Goal: Transaction & Acquisition: Purchase product/service

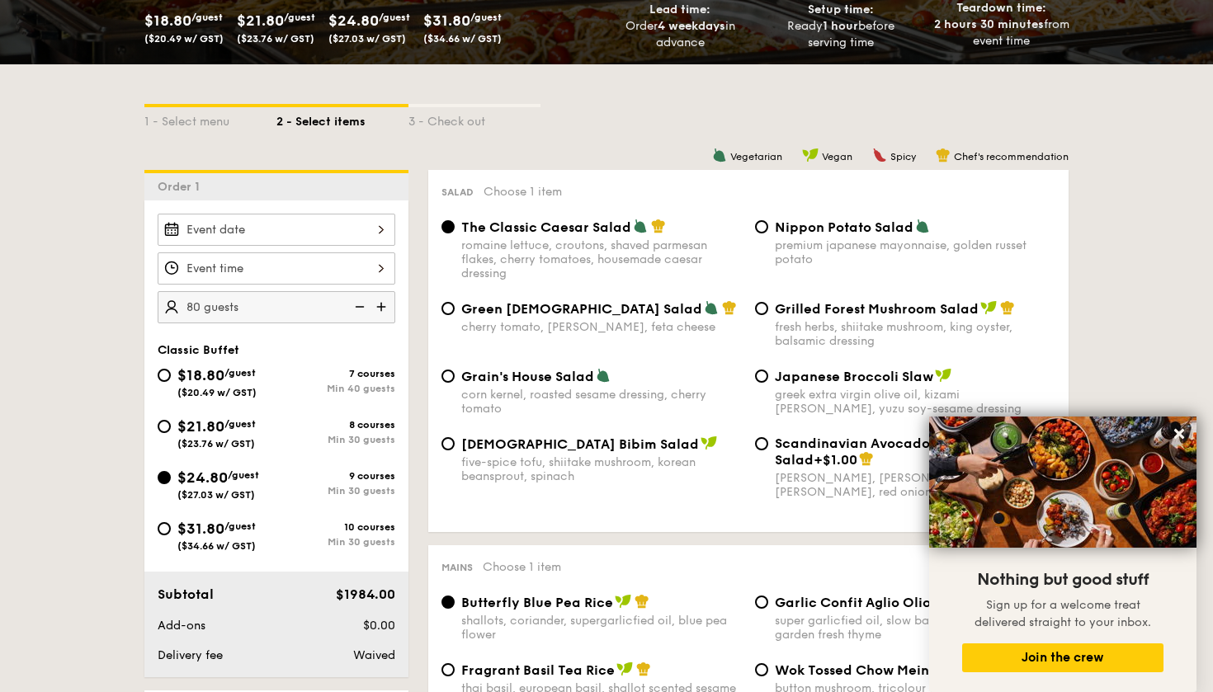
scroll to position [296, 0]
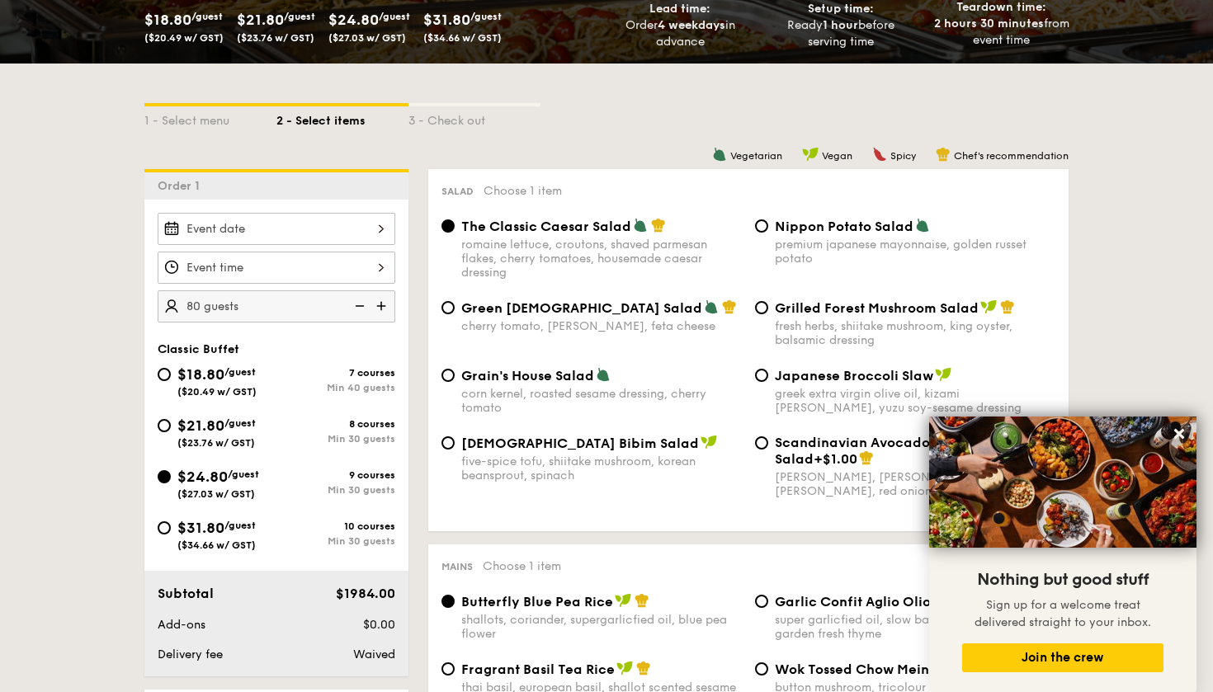
click at [371, 243] on div at bounding box center [277, 229] width 238 height 32
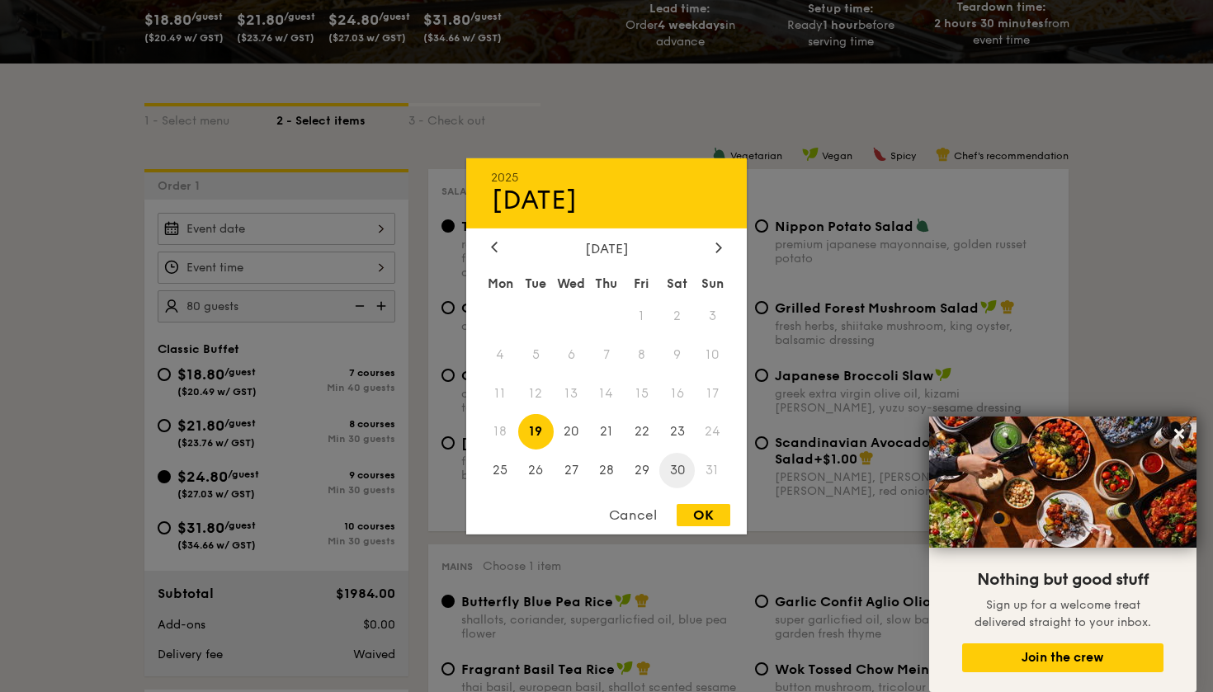
click at [671, 464] on span "30" at bounding box center [676, 470] width 35 height 35
click at [696, 519] on div "OK" at bounding box center [704, 515] width 54 height 22
type input "[DATE]"
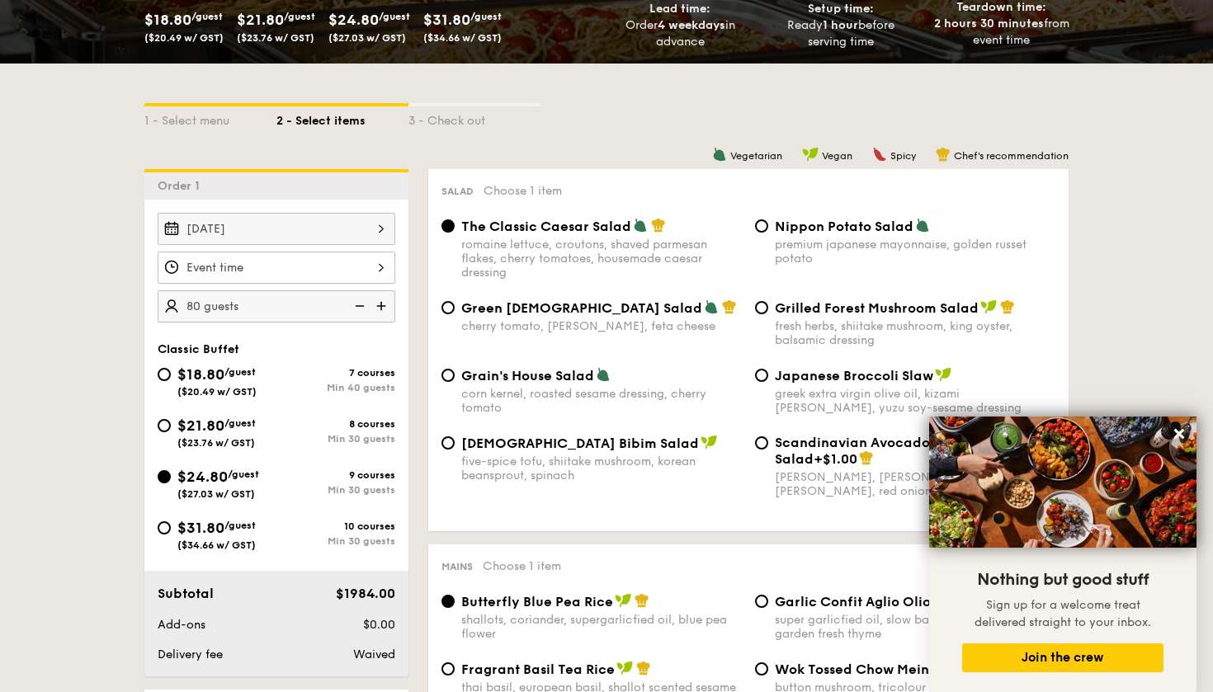
click at [312, 252] on div at bounding box center [277, 268] width 238 height 32
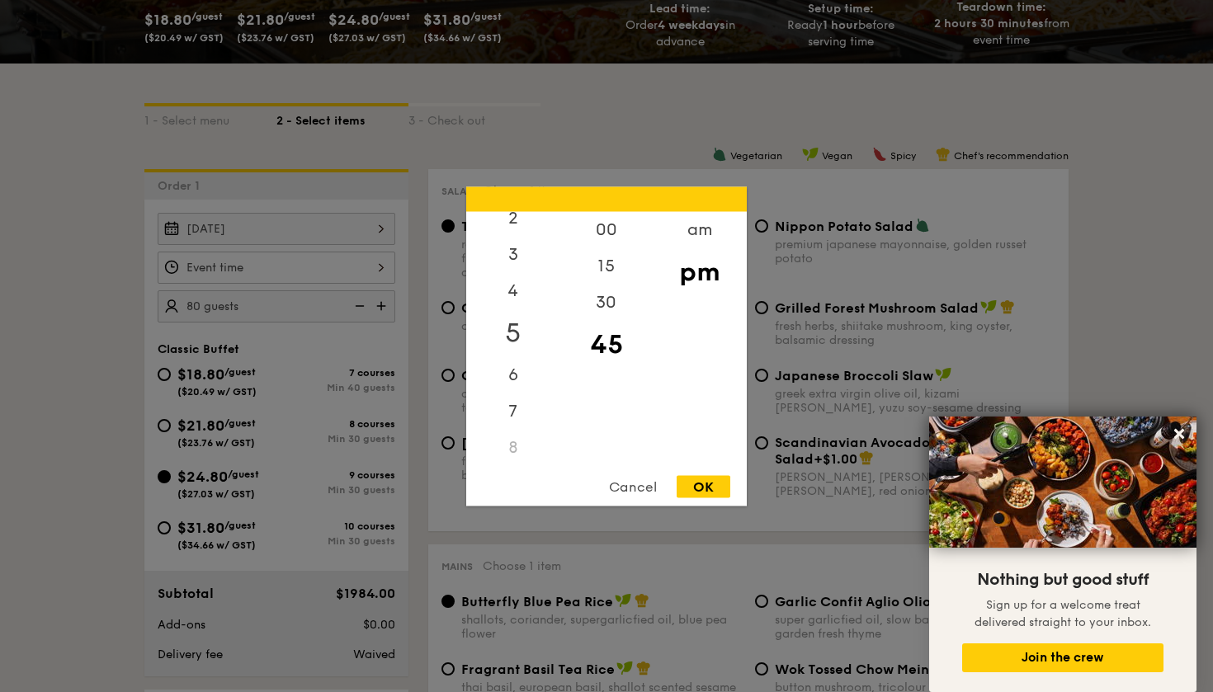
scroll to position [101, 0]
click at [513, 405] on div "7" at bounding box center [512, 399] width 93 height 48
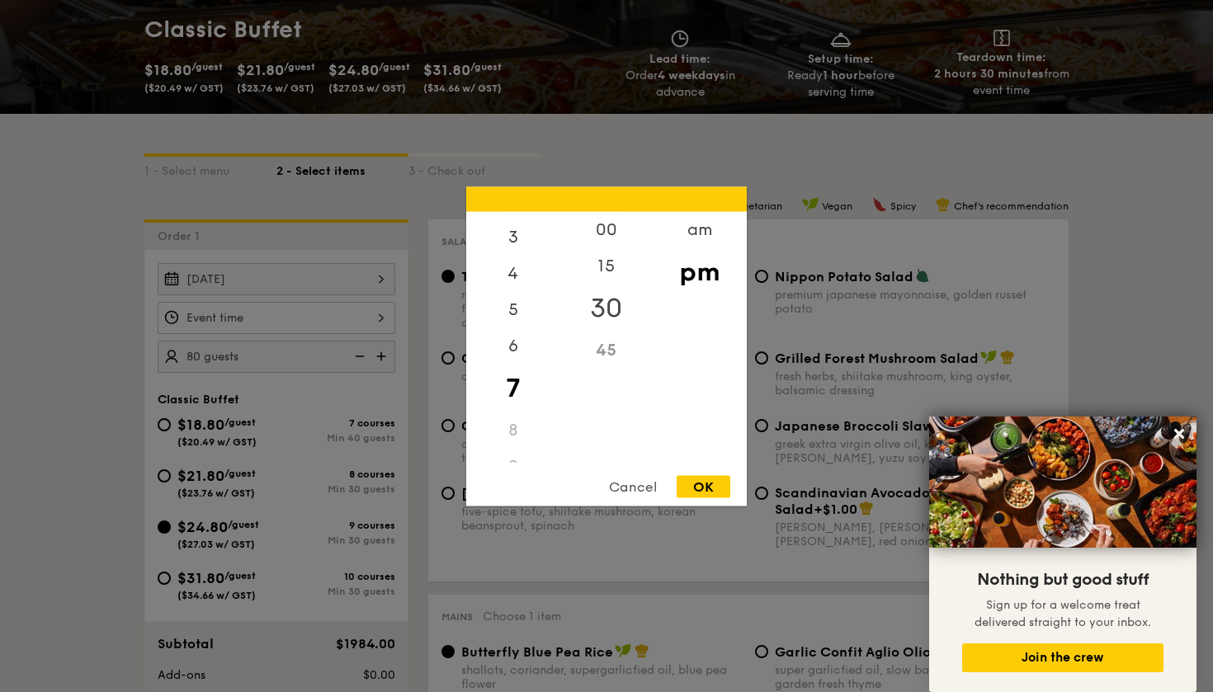
scroll to position [191, 0]
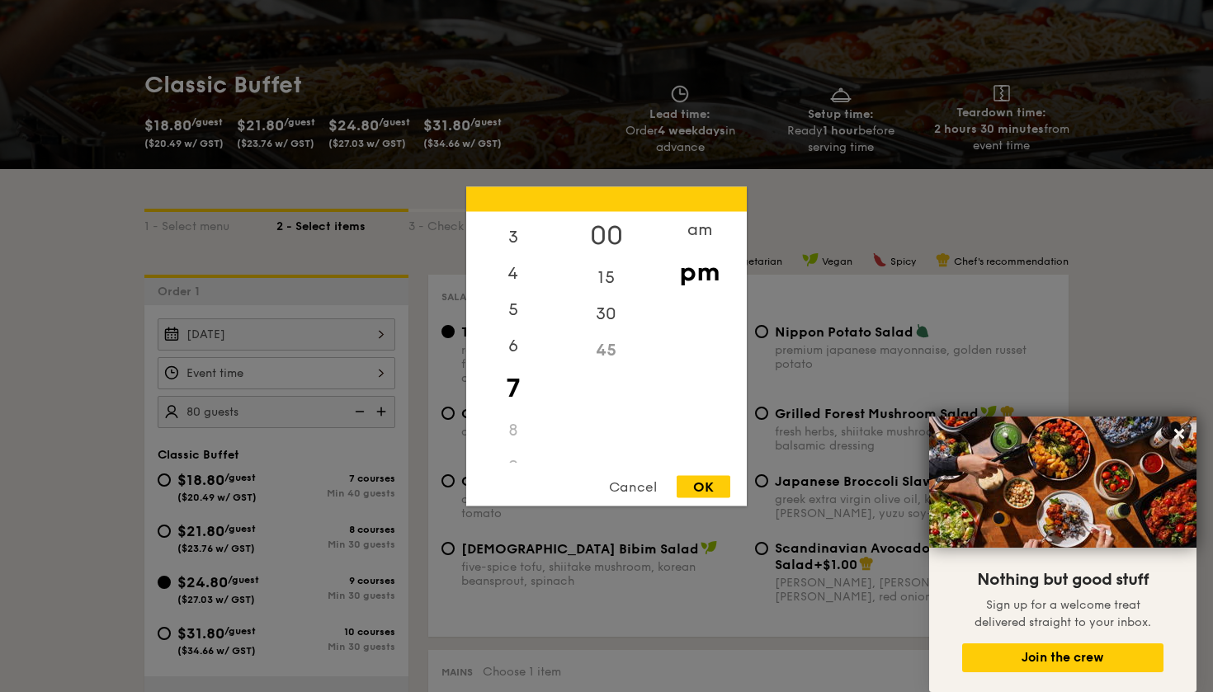
click at [615, 236] on div "00" at bounding box center [605, 235] width 93 height 48
click at [714, 496] on div "OK" at bounding box center [704, 486] width 54 height 22
type input "7:00PM"
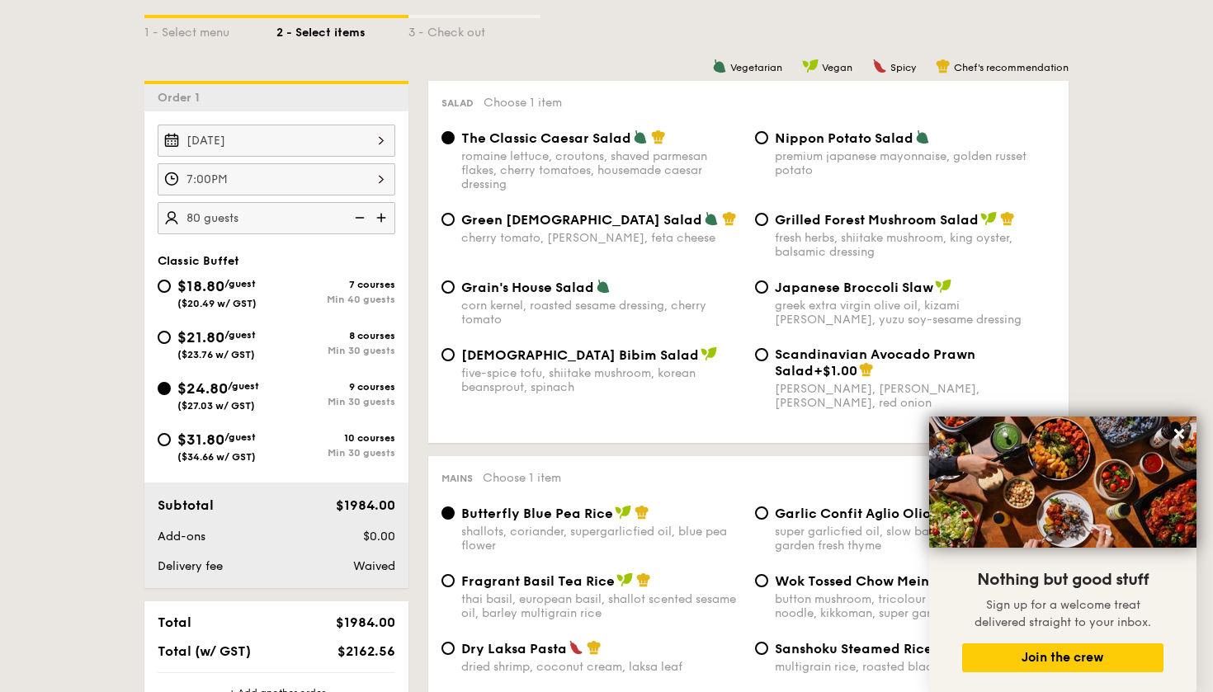
scroll to position [385, 0]
click at [1176, 433] on icon at bounding box center [1179, 434] width 10 height 10
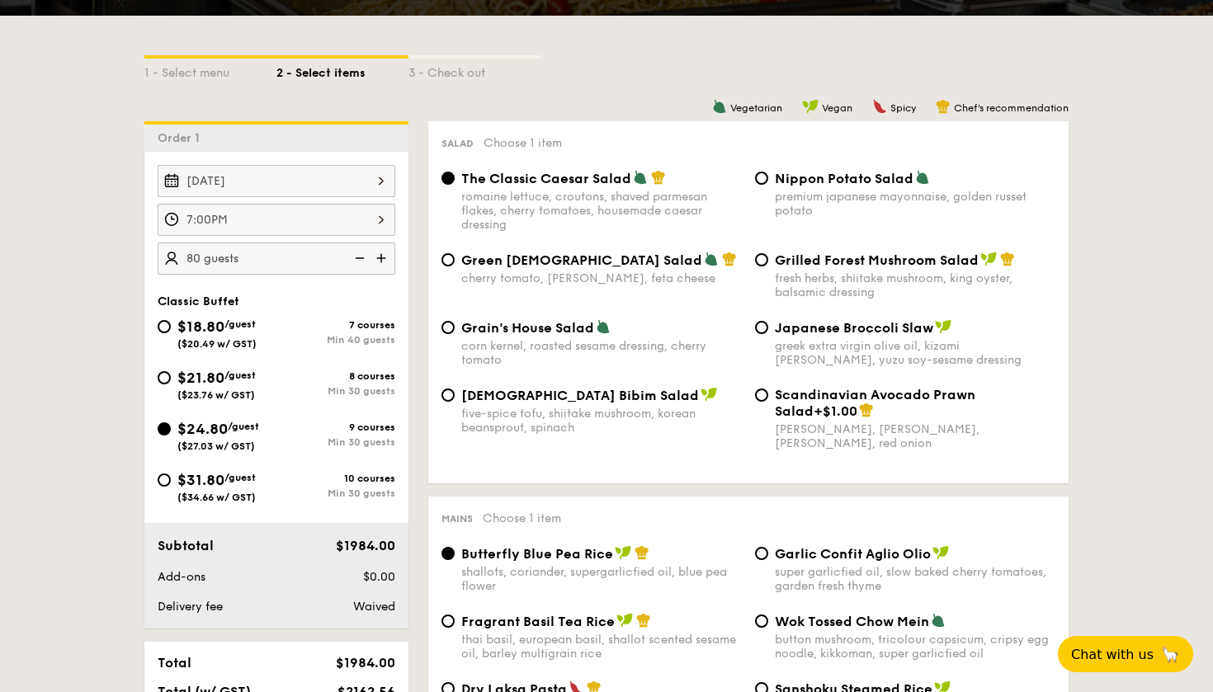
scroll to position [322, 0]
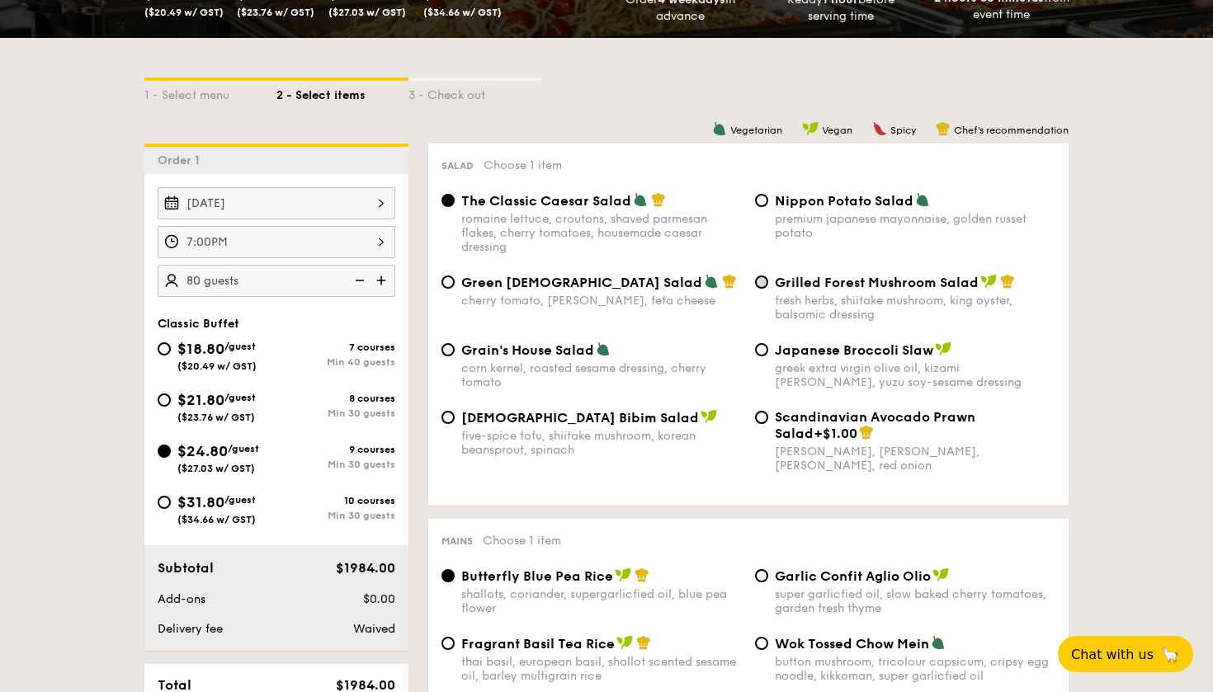
click at [760, 281] on input "Grilled Forest Mushroom Salad fresh herbs, shiitake mushroom, king oyster, bals…" at bounding box center [761, 282] width 13 height 13
radio input "true"
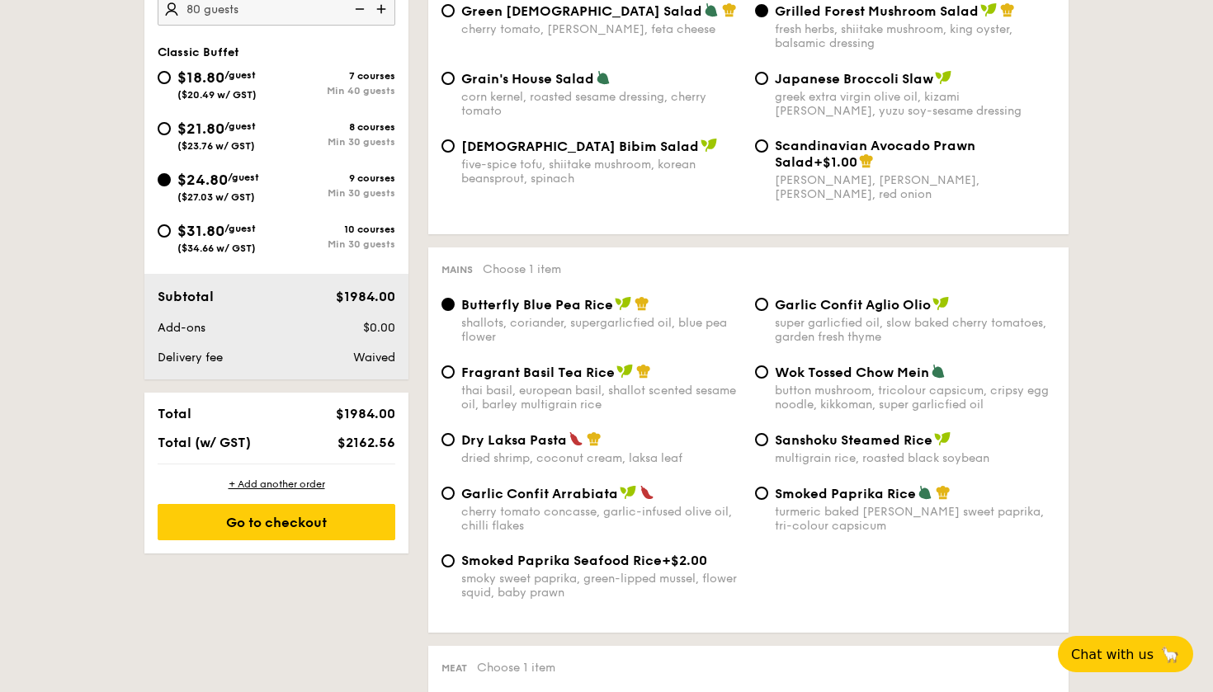
scroll to position [597, 0]
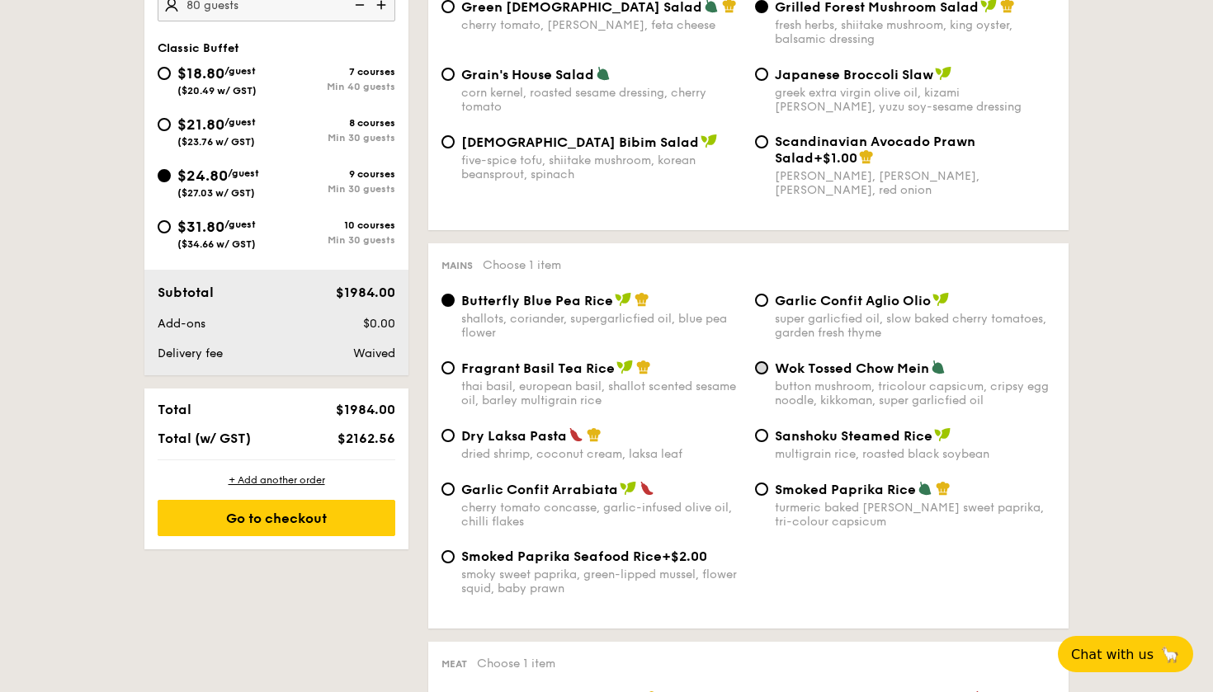
click at [765, 369] on input "Wok Tossed Chow Mein button mushroom, tricolour capsicum, cripsy egg noodle, ki…" at bounding box center [761, 367] width 13 height 13
radio input "true"
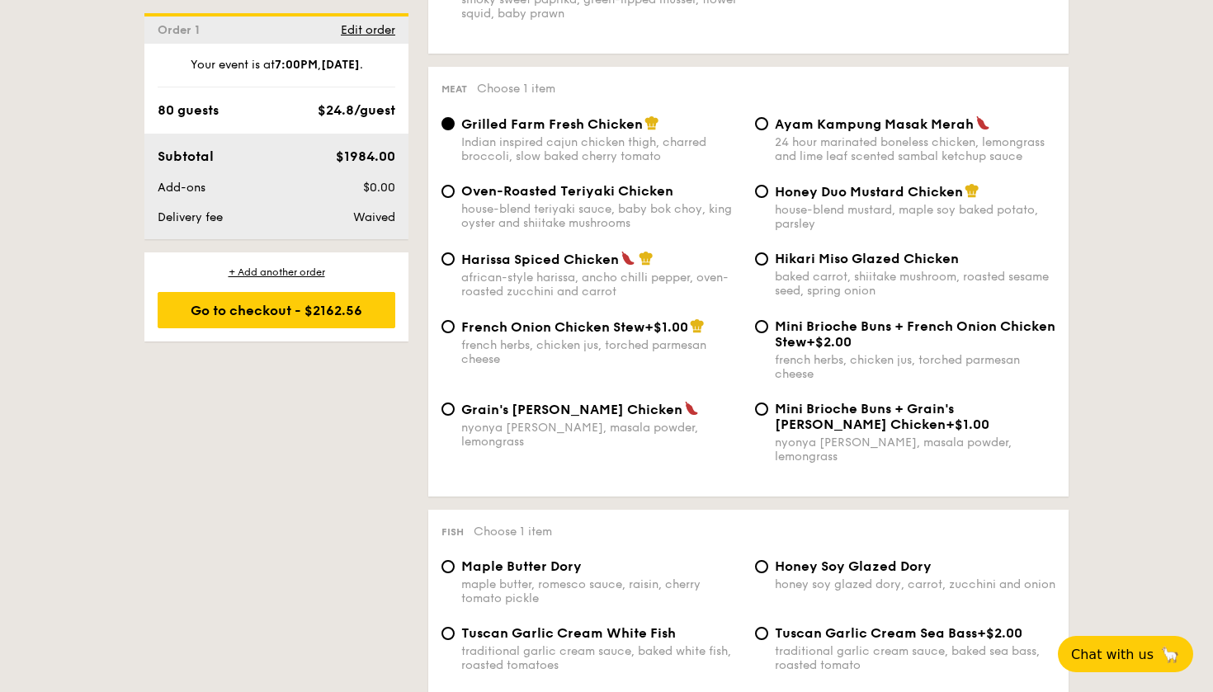
scroll to position [1174, 0]
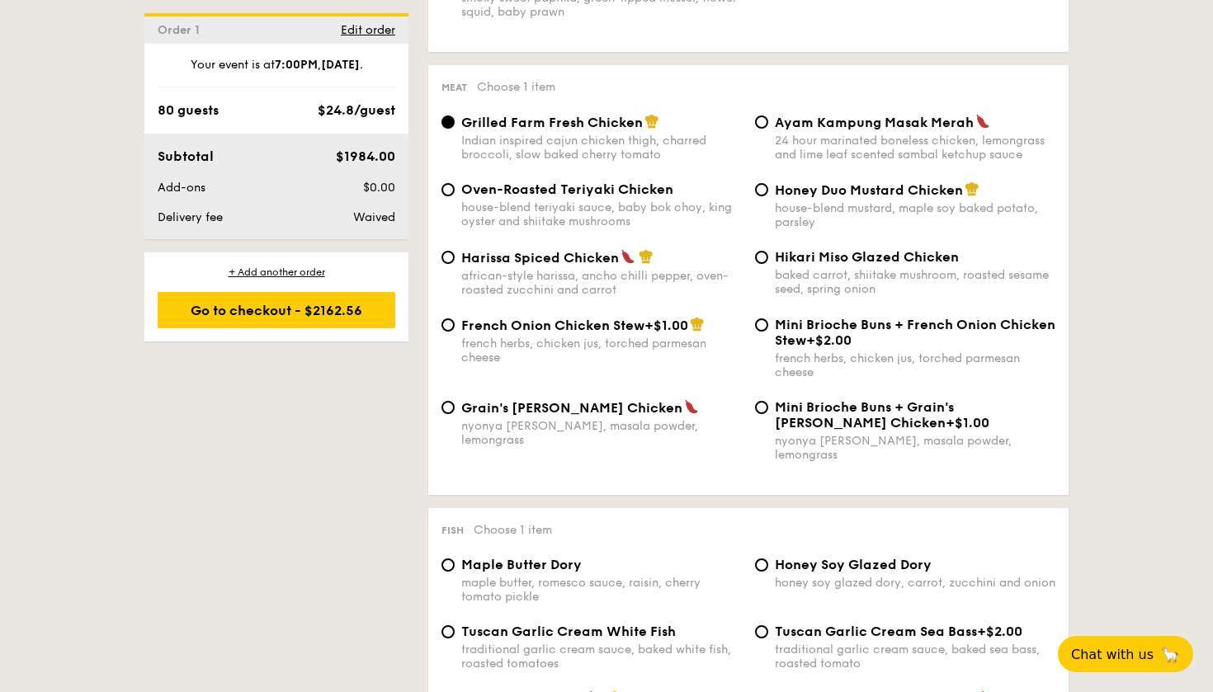
click at [591, 265] on span "Harissa Spiced Chicken" at bounding box center [540, 258] width 158 height 16
click at [455, 264] on input "Harissa Spiced Chicken african-style harissa, ancho chilli pepper, oven-roasted…" at bounding box center [447, 257] width 13 height 13
radio input "true"
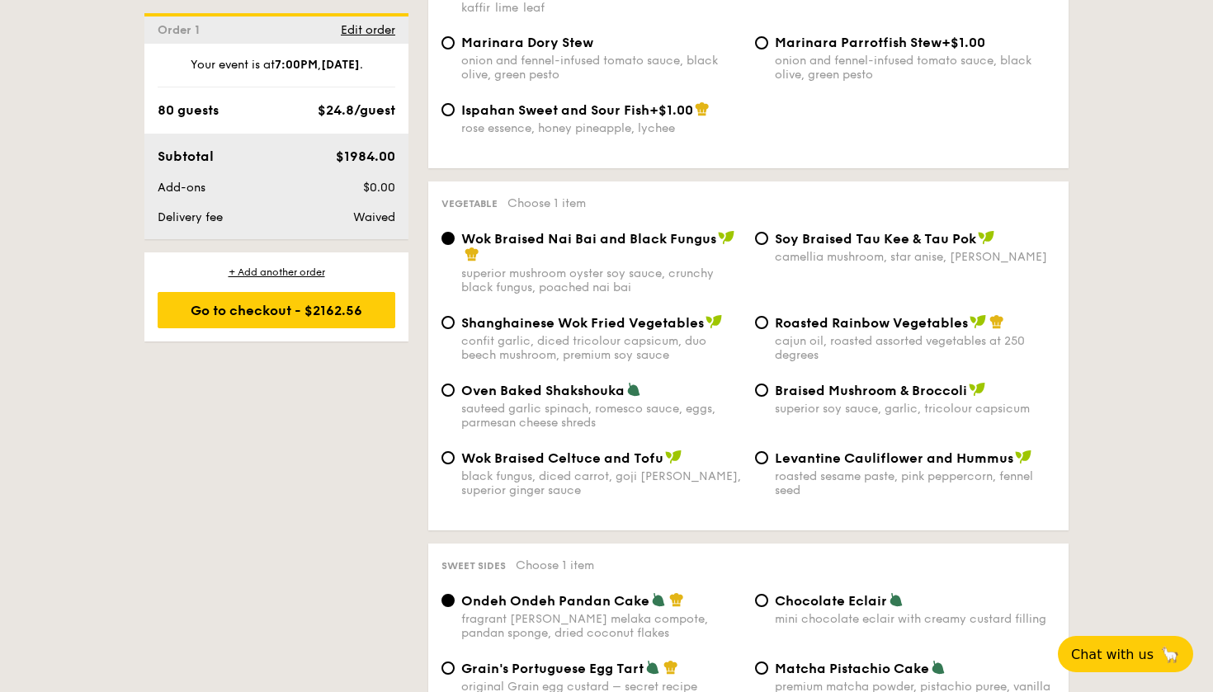
scroll to position [1970, 0]
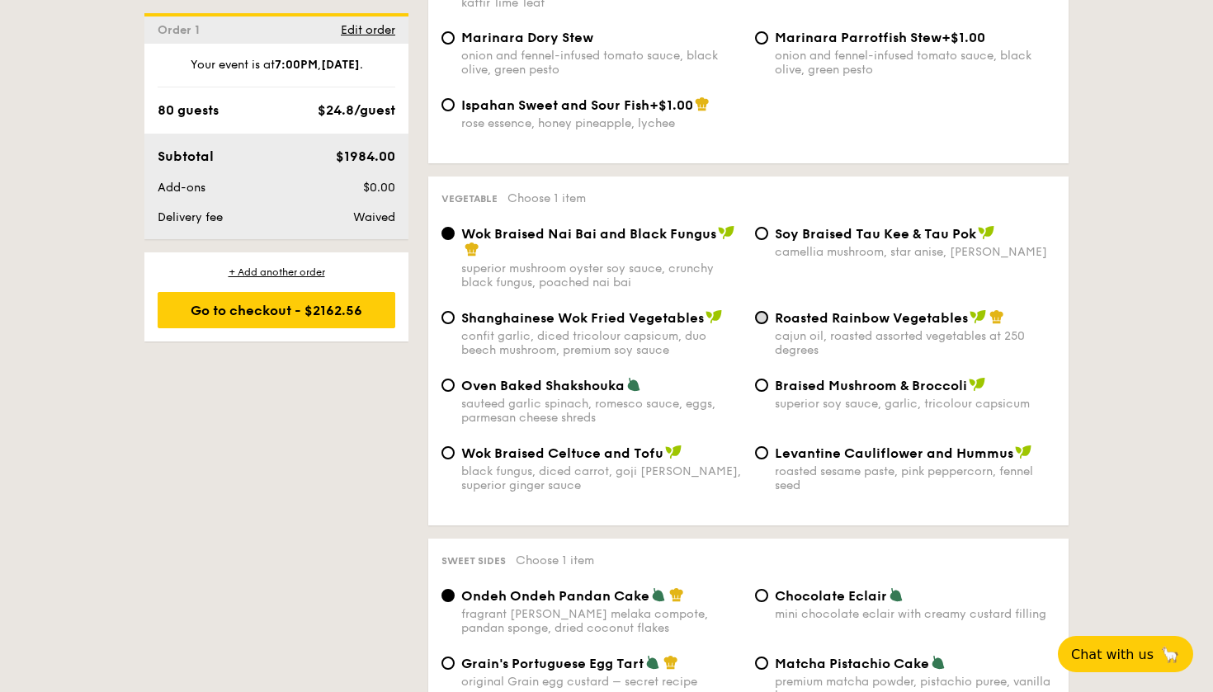
click at [764, 311] on input "Roasted Rainbow Vegetables cajun oil, roasted assorted vegetables at 250 degrees" at bounding box center [761, 317] width 13 height 13
radio input "true"
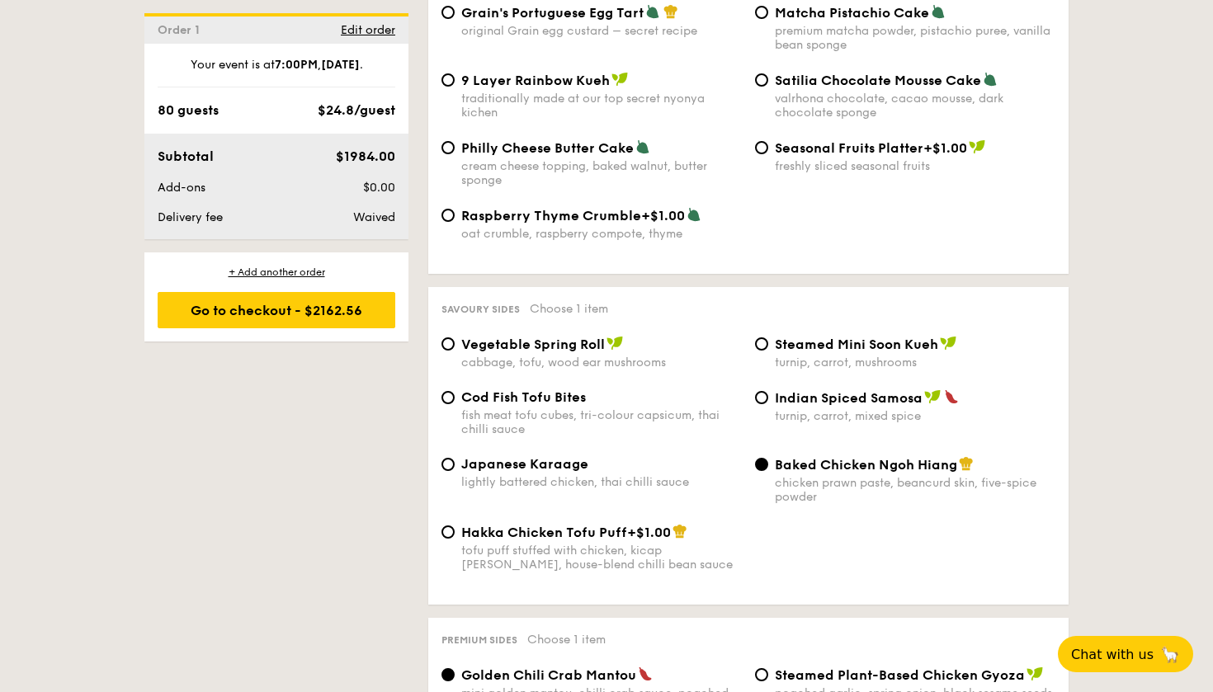
scroll to position [2679, 0]
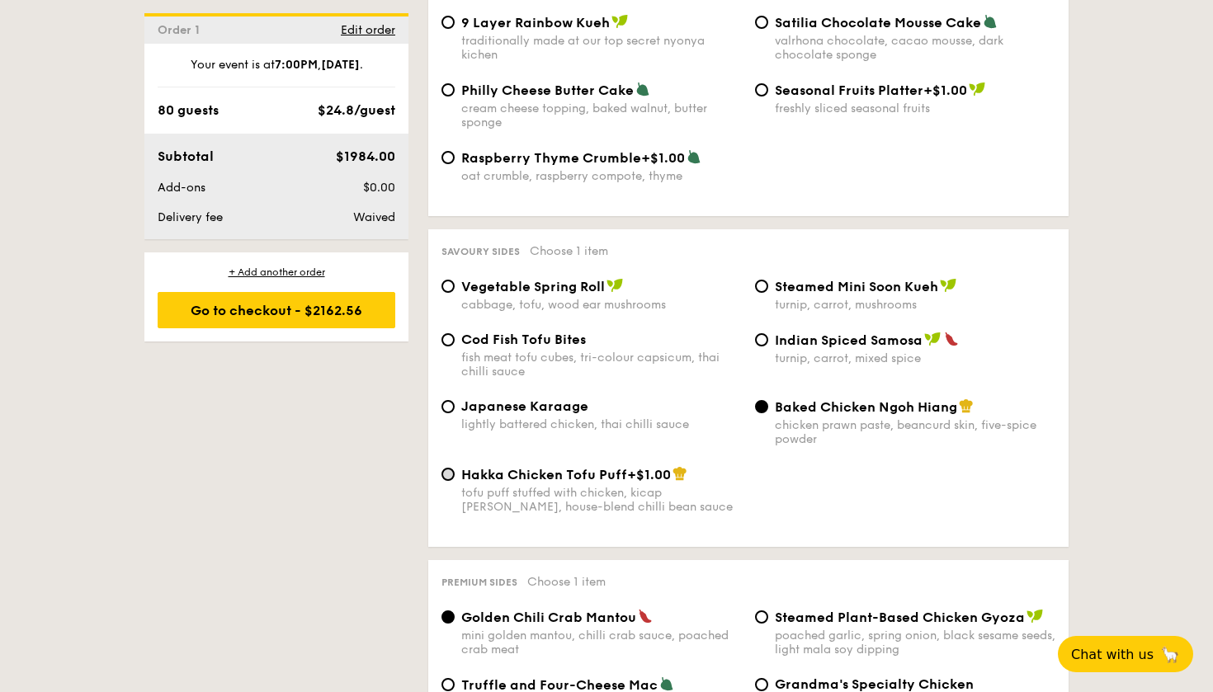
click at [445, 468] on input "Hakka Chicken Tofu Puff +$1.00 tofu puff stuffed with chicken, kicap [PERSON_NA…" at bounding box center [447, 474] width 13 height 13
radio input "true"
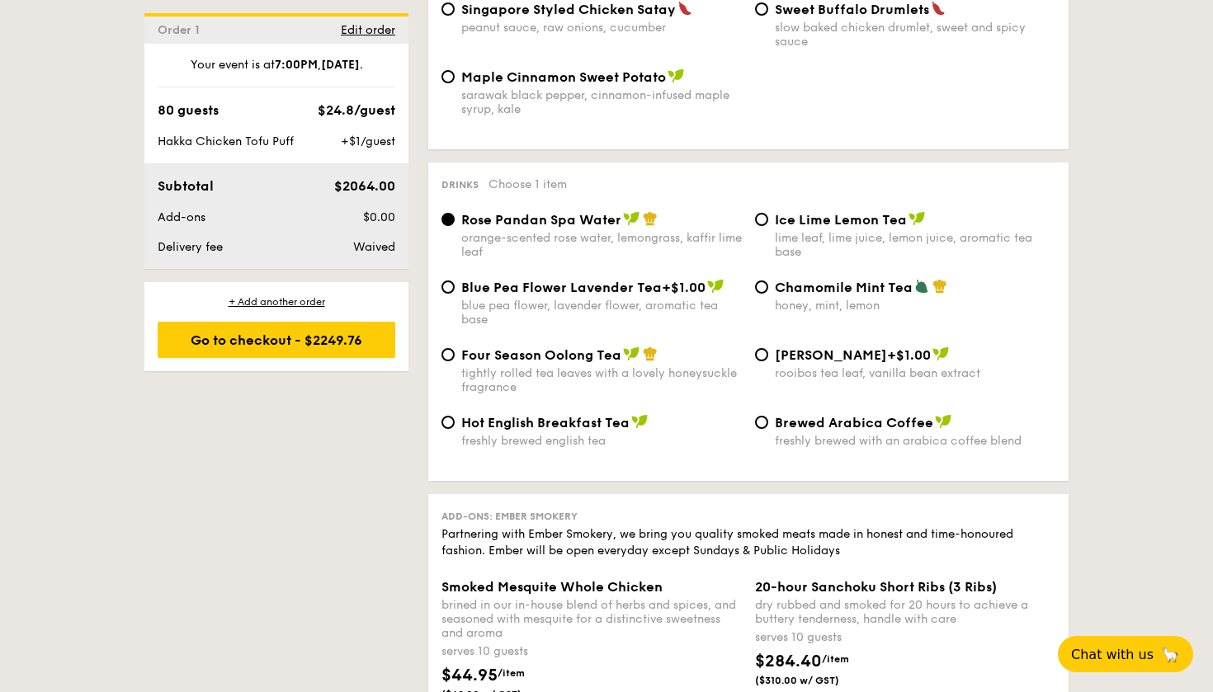
scroll to position [3438, 0]
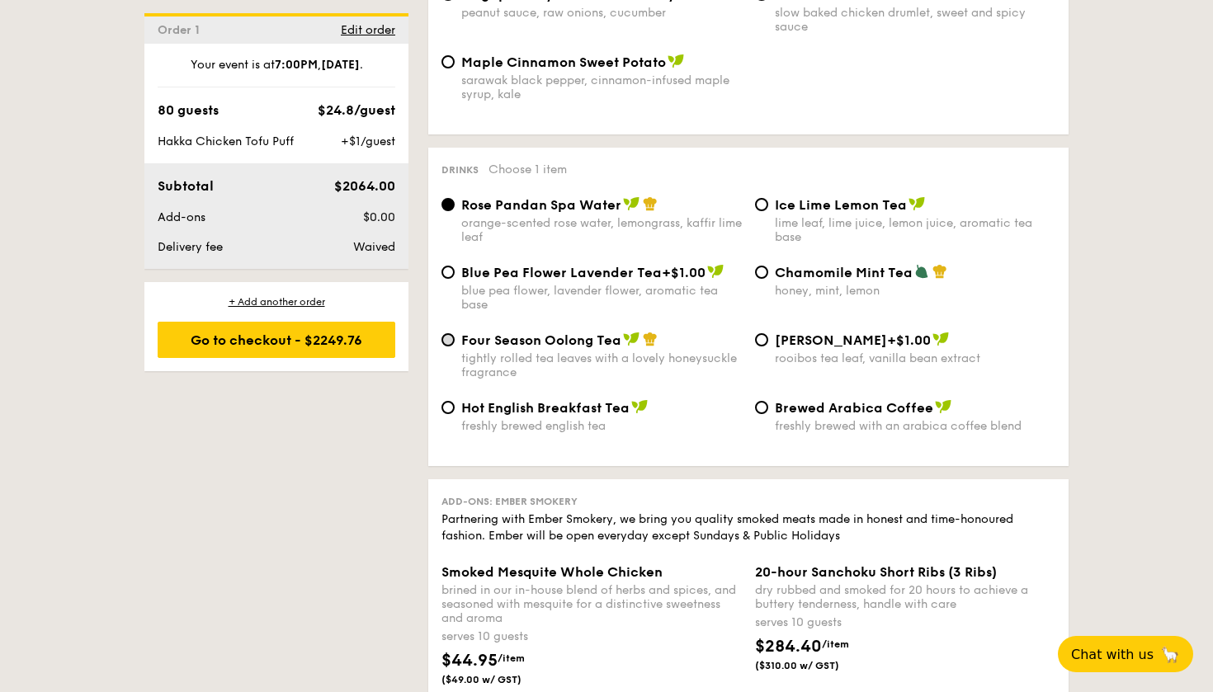
click at [450, 333] on input "Four Season Oolong Tea tightly rolled tea leaves with a lovely honeysuckle frag…" at bounding box center [447, 339] width 13 height 13
radio input "true"
click at [611, 216] on div "orange-scented rose water, lemongrass, kaffir lime leaf" at bounding box center [601, 230] width 281 height 28
click at [455, 208] on input "Rose Pandan Spa Water orange-scented rose water, lemongrass, kaffir lime leaf" at bounding box center [447, 204] width 13 height 13
radio input "true"
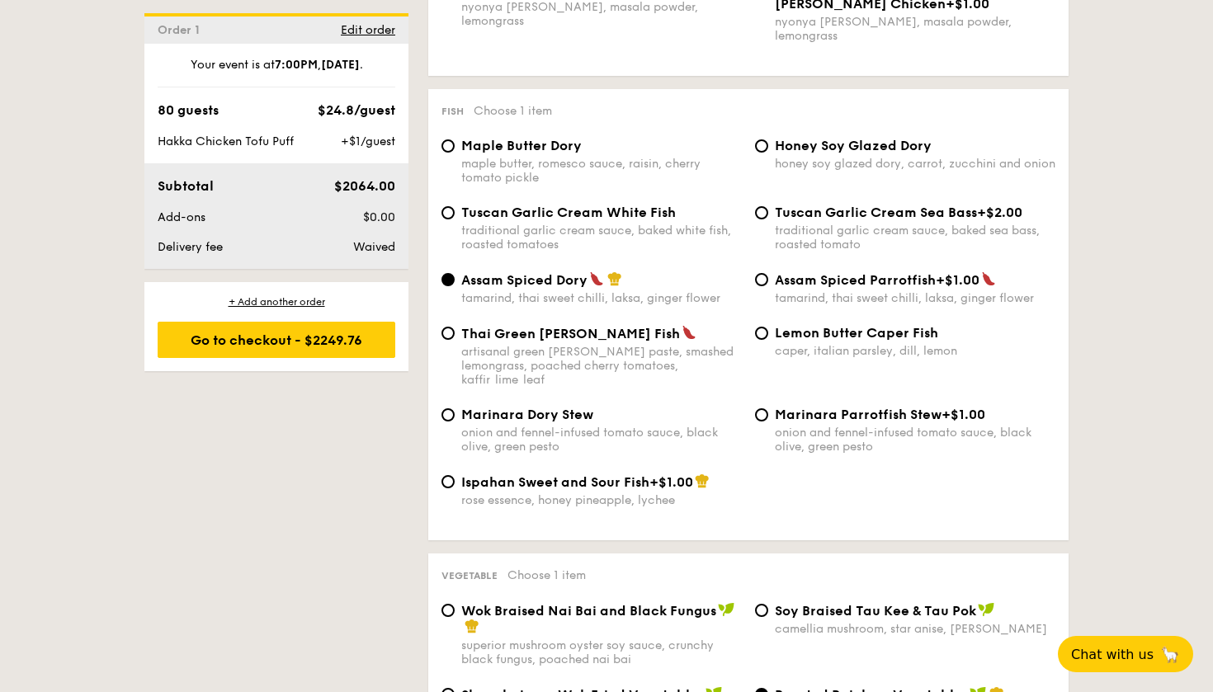
scroll to position [1590, 0]
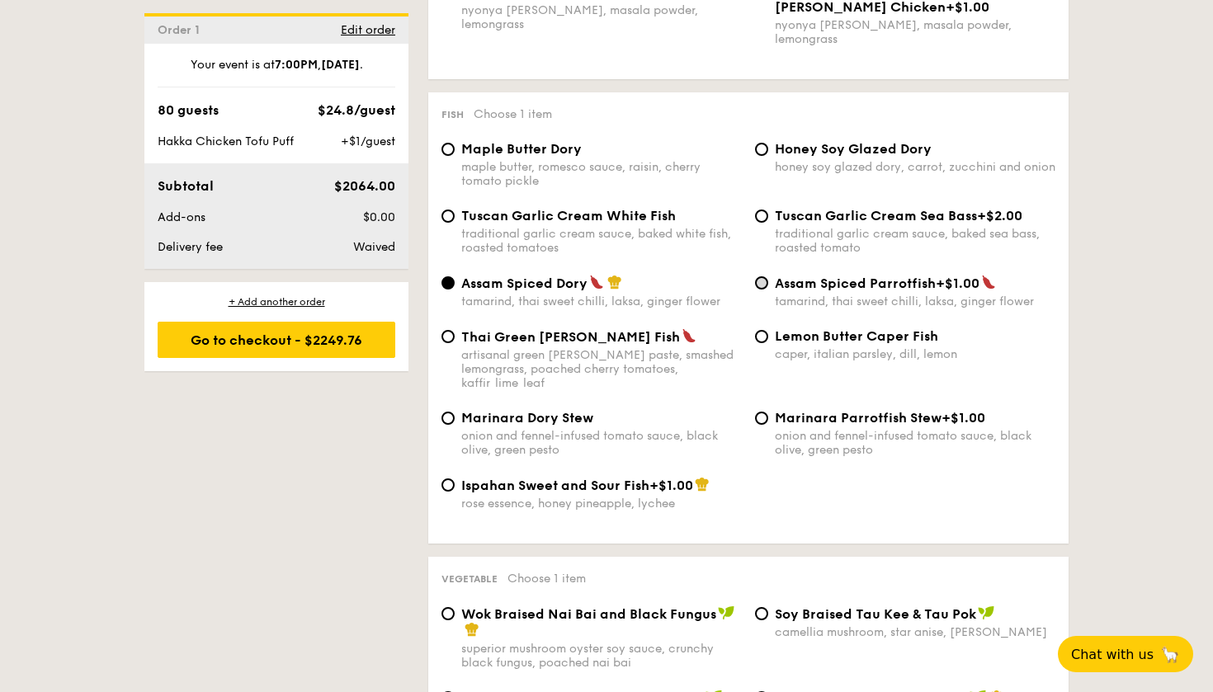
click at [757, 276] on input "Assam Spiced Parrotfish +$1.00 tamarind, thai sweet chilli, laksa, ginger flower" at bounding box center [761, 282] width 13 height 13
radio input "true"
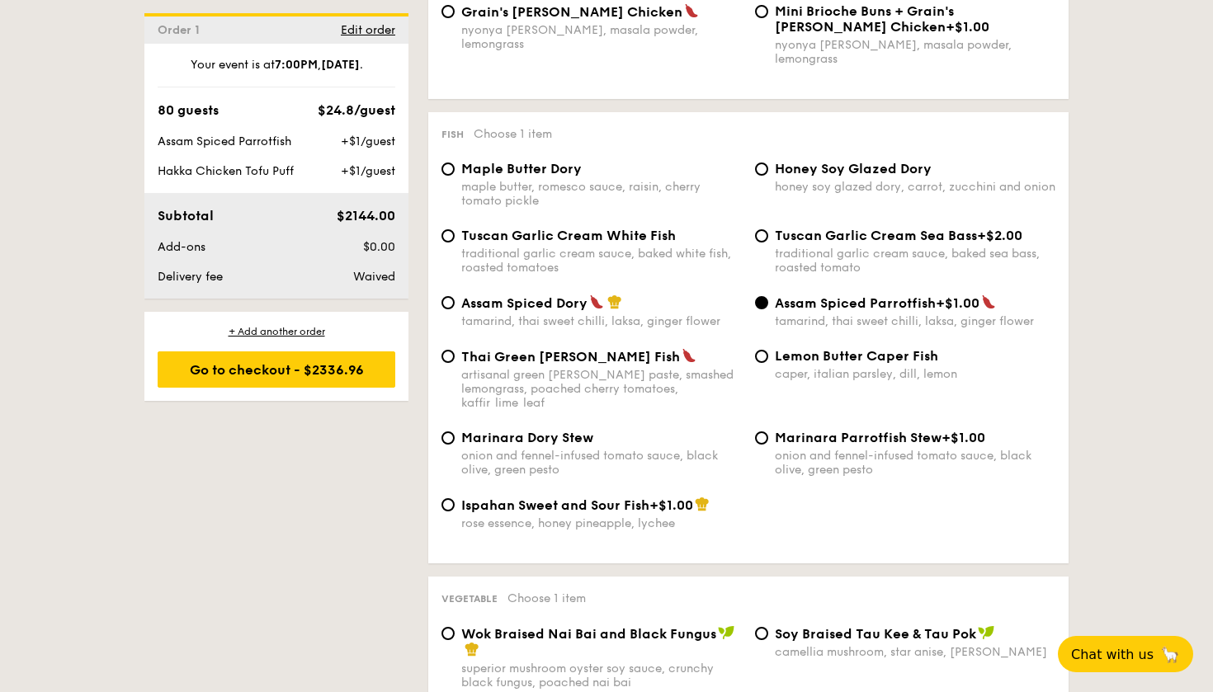
scroll to position [1570, 0]
click at [447, 498] on input "Ispahan Sweet and Sour Fish +$1.00 rose essence, honey pineapple, lychee" at bounding box center [447, 504] width 13 height 13
radio input "true"
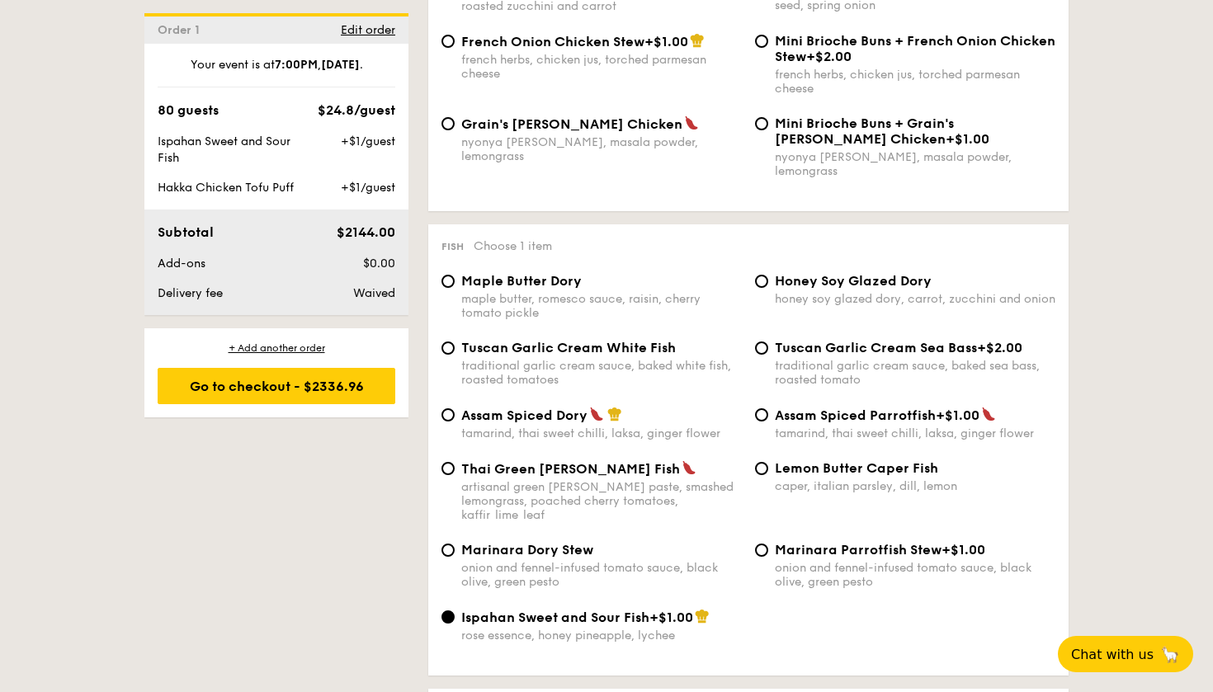
scroll to position [1450, 0]
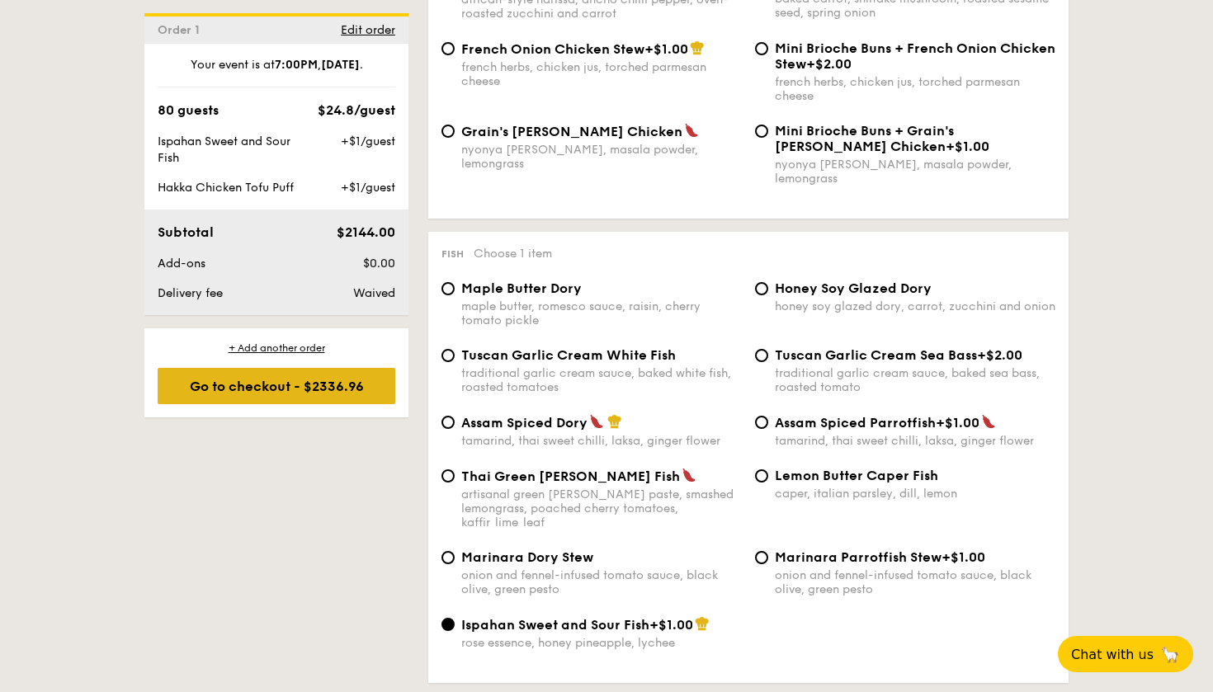
click at [320, 404] on div "Go to checkout - $2336.96" at bounding box center [277, 386] width 238 height 36
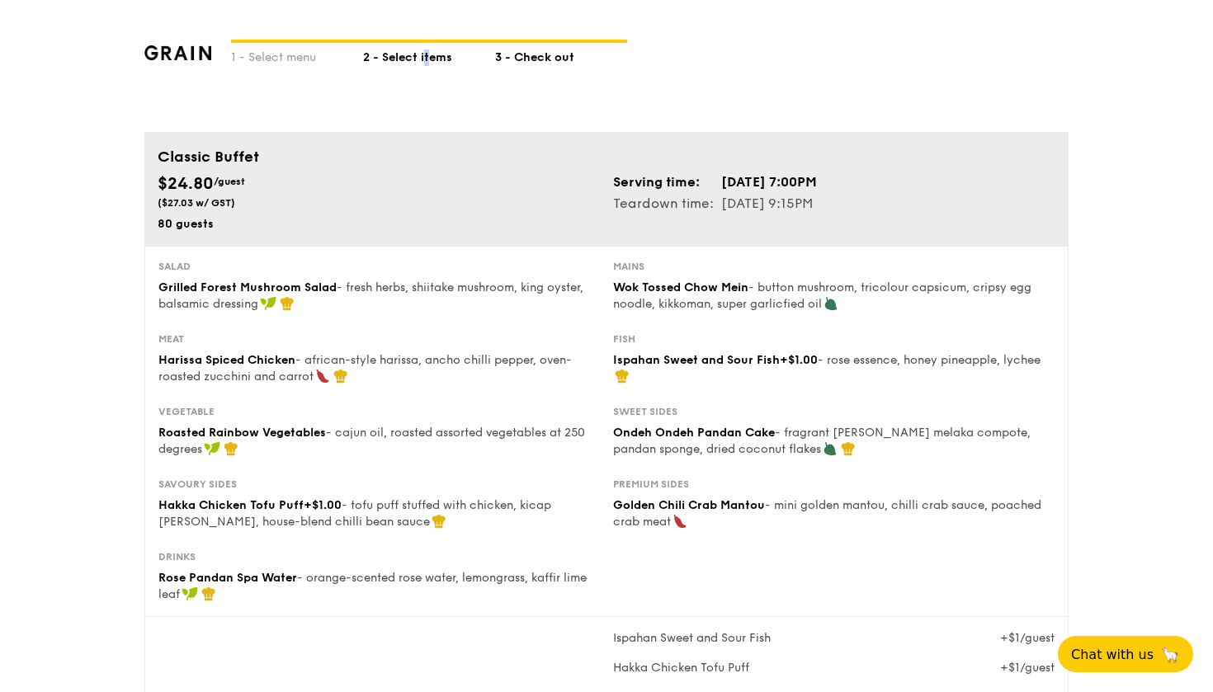
click at [402, 54] on div "2 - Select items" at bounding box center [429, 54] width 132 height 23
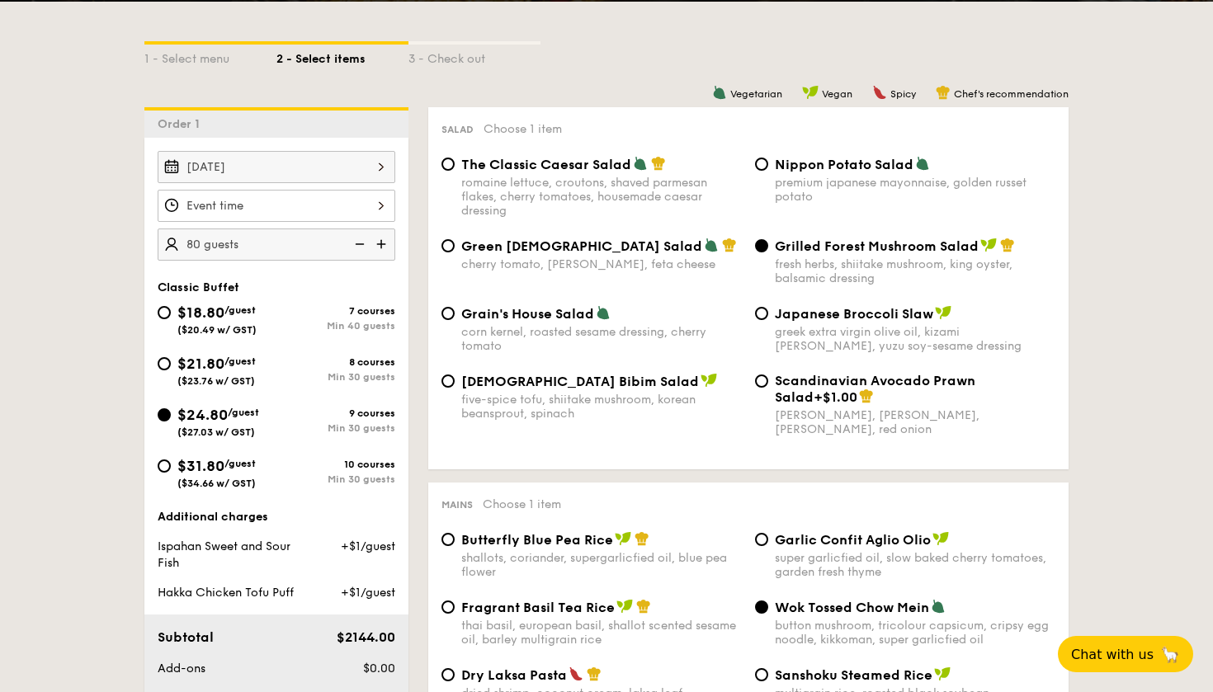
scroll to position [356, 0]
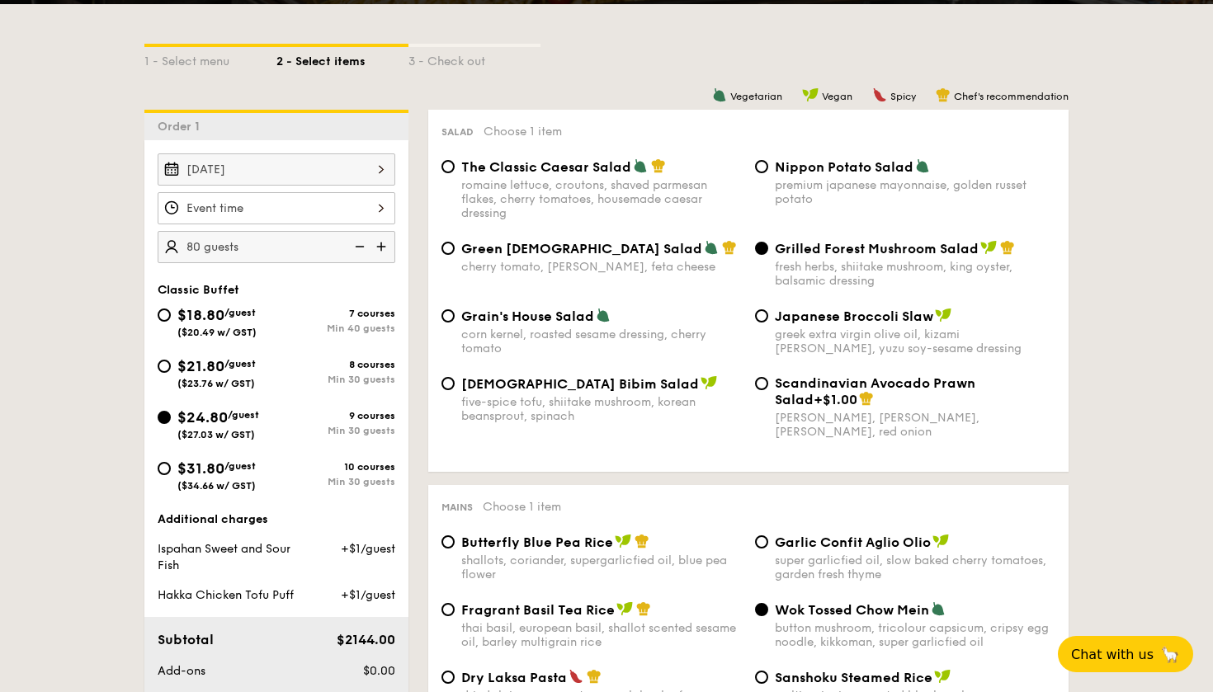
click at [362, 243] on img at bounding box center [358, 246] width 25 height 31
click at [361, 243] on img at bounding box center [358, 246] width 25 height 31
type input "70 guests"
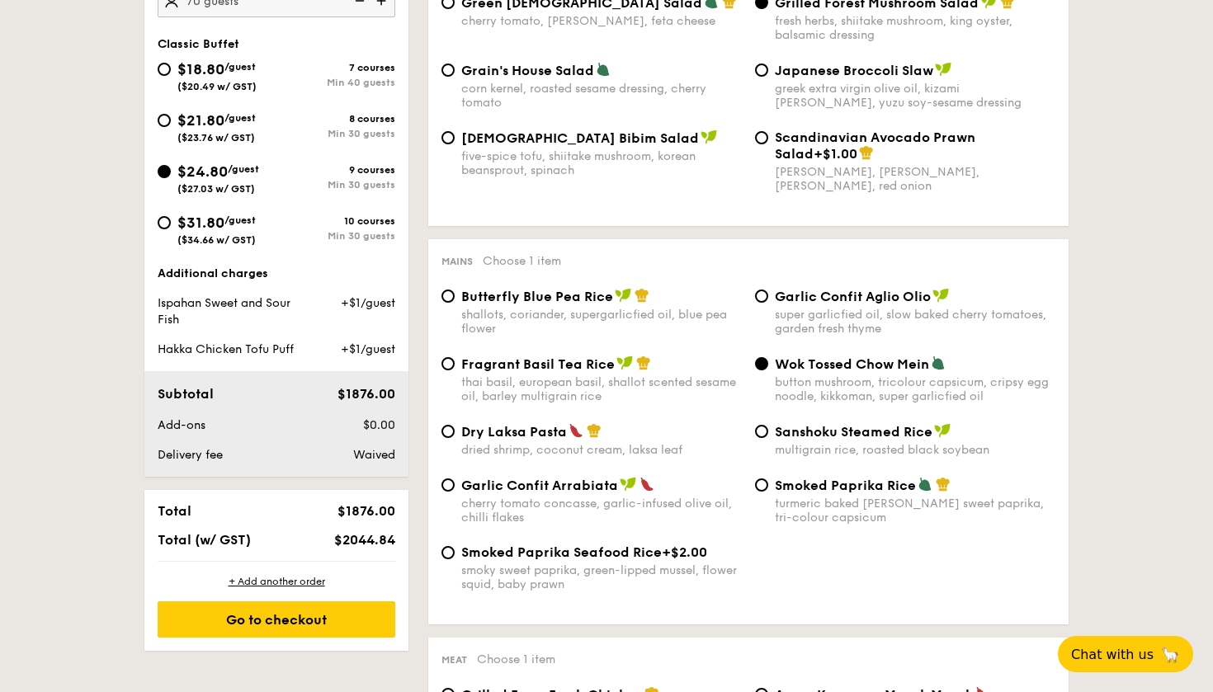
scroll to position [641, 0]
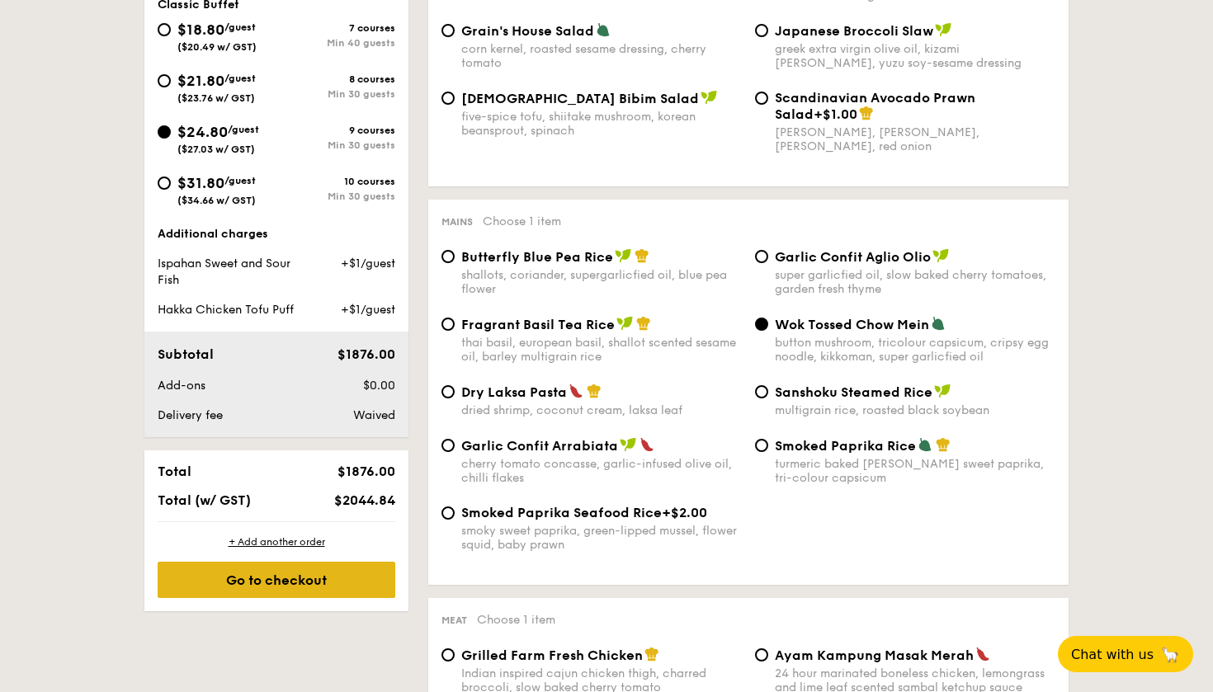
click at [204, 595] on div "Go to checkout" at bounding box center [277, 580] width 238 height 36
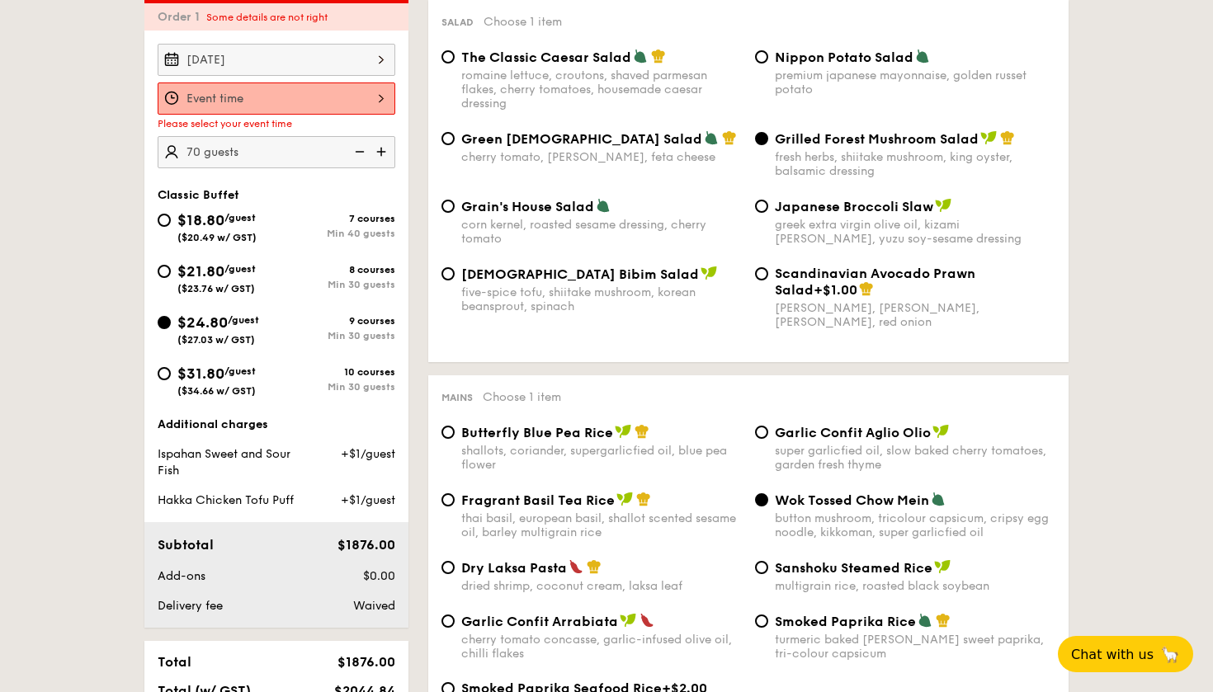
scroll to position [441, 0]
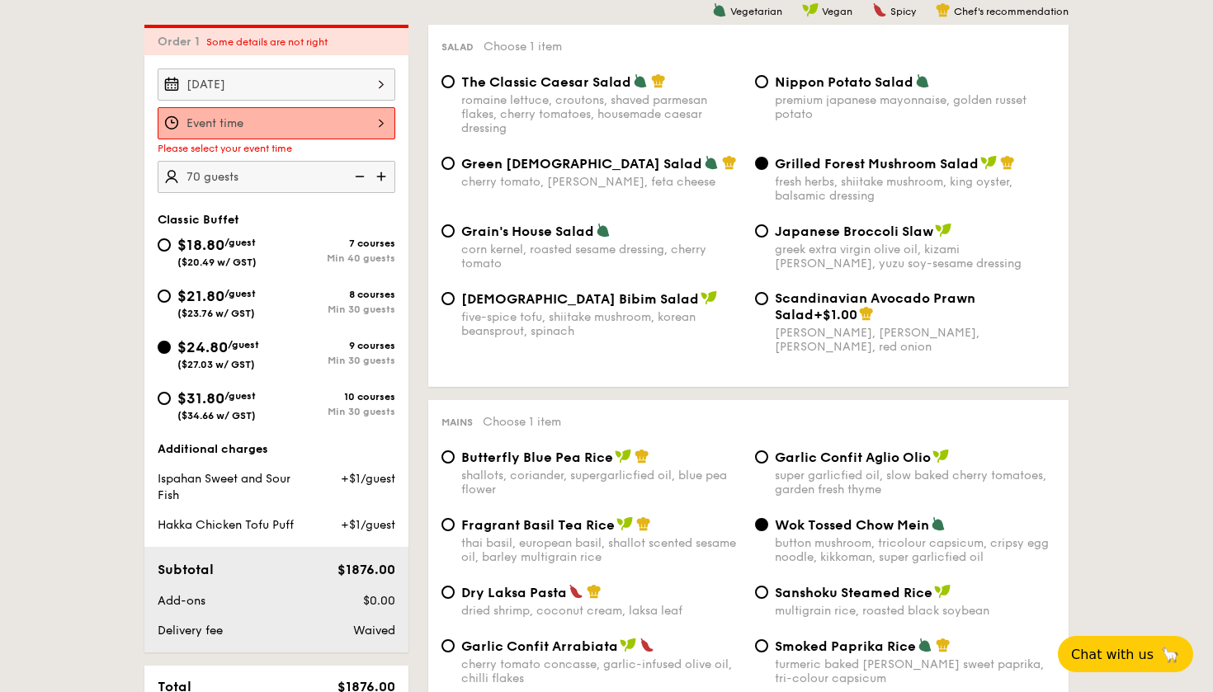
click at [259, 131] on div at bounding box center [277, 123] width 238 height 32
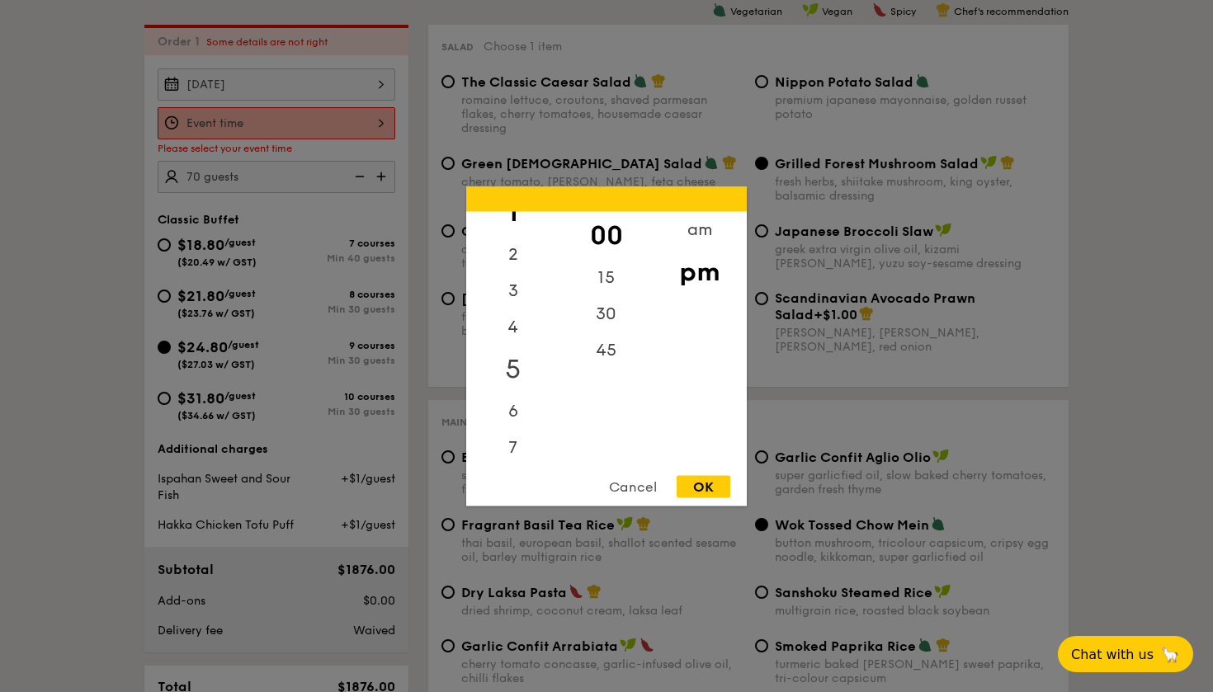
scroll to position [61, 0]
click at [516, 432] on div "7" at bounding box center [512, 440] width 93 height 48
click at [712, 478] on div "OK" at bounding box center [704, 486] width 54 height 22
type input "7:00PM"
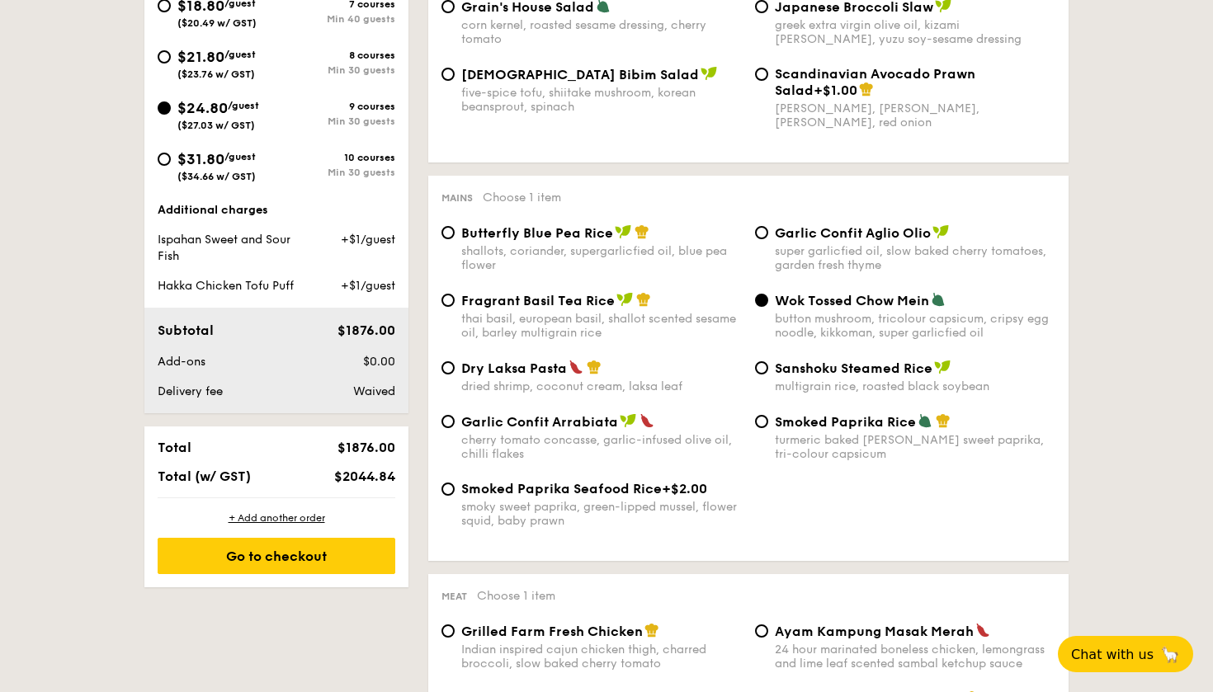
scroll to position [679, 0]
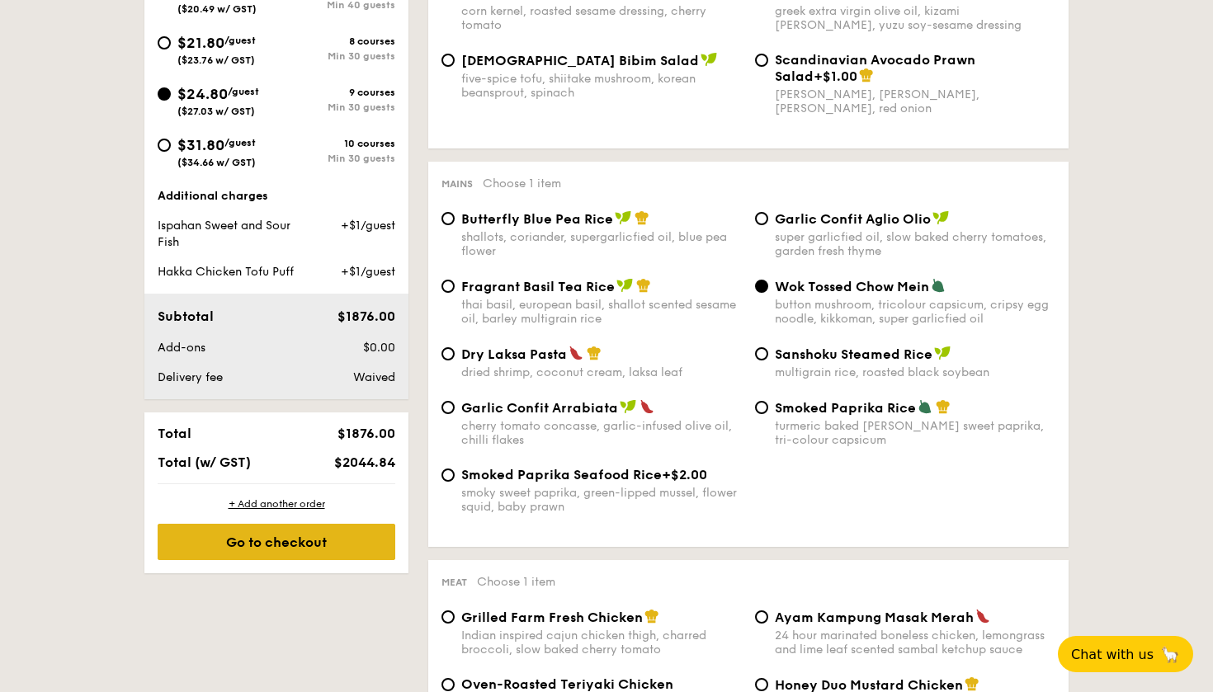
click at [373, 552] on div "Go to checkout" at bounding box center [277, 542] width 238 height 36
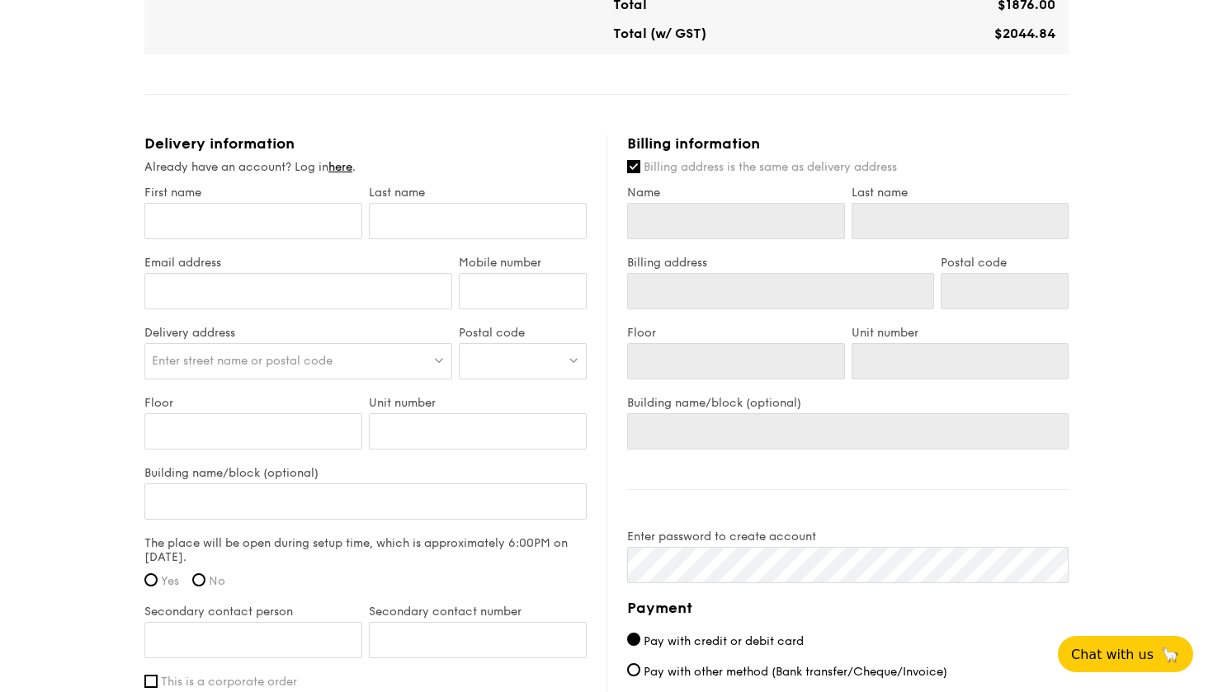
scroll to position [973, 0]
